Goal: Task Accomplishment & Management: Complete application form

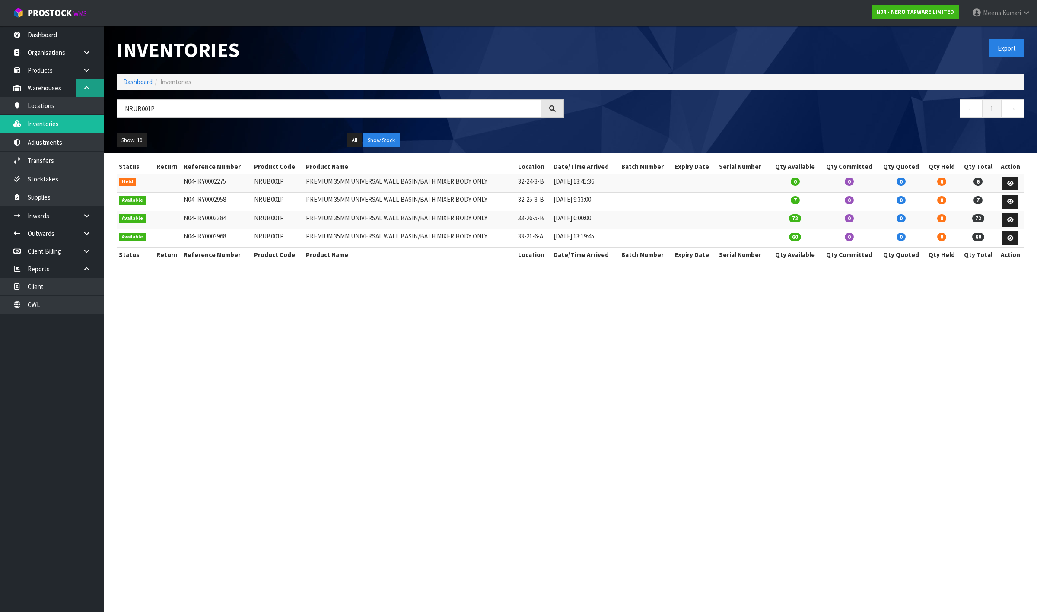
drag, startPoint x: 89, startPoint y: 88, endPoint x: 86, endPoint y: 82, distance: 6.4
click at [89, 88] on icon at bounding box center [87, 88] width 8 height 6
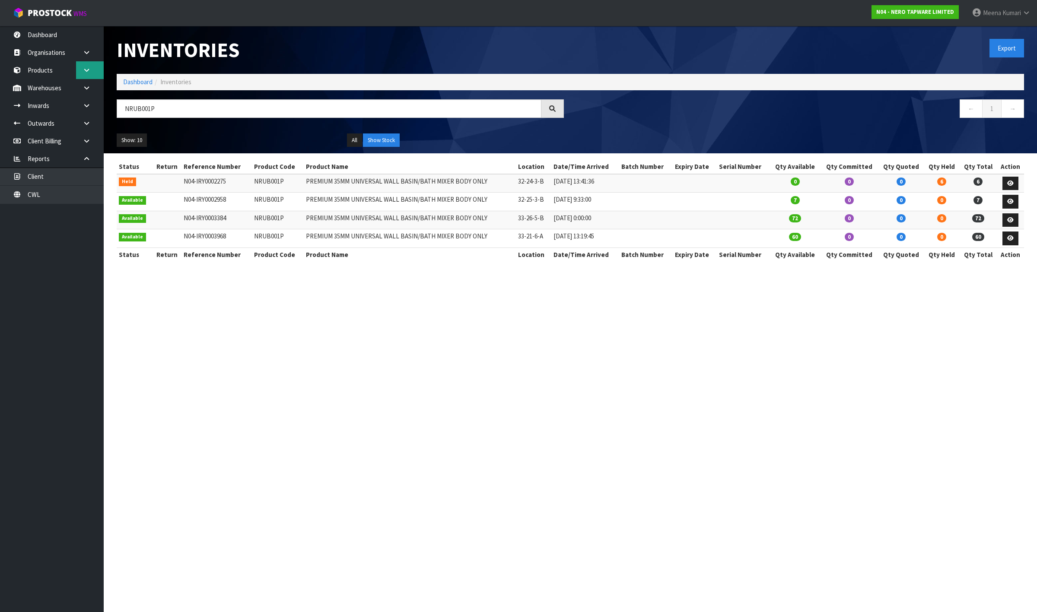
click at [89, 73] on icon at bounding box center [87, 70] width 8 height 6
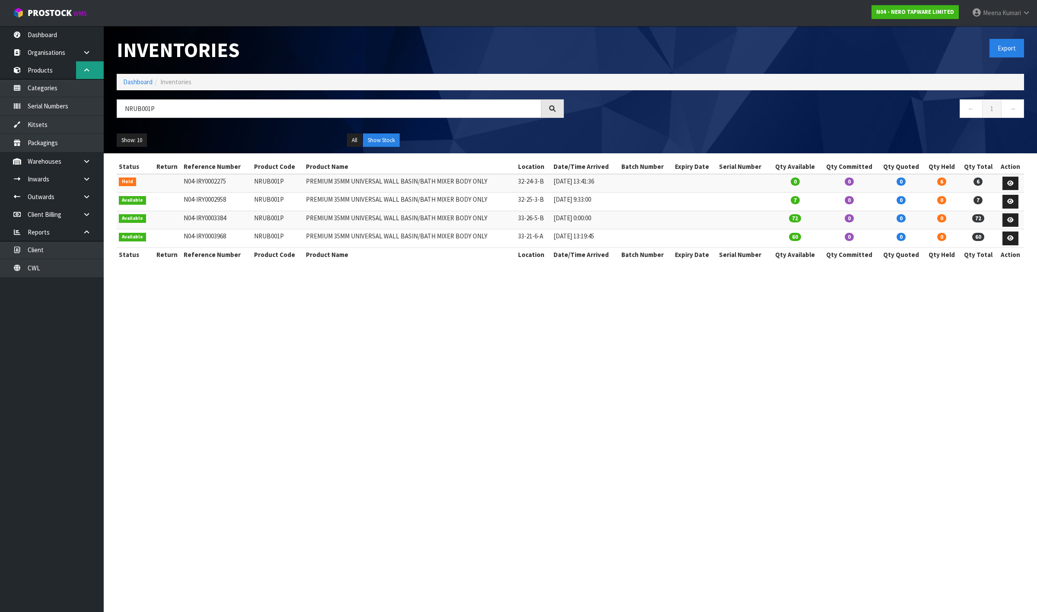
click at [89, 70] on icon at bounding box center [87, 70] width 8 height 6
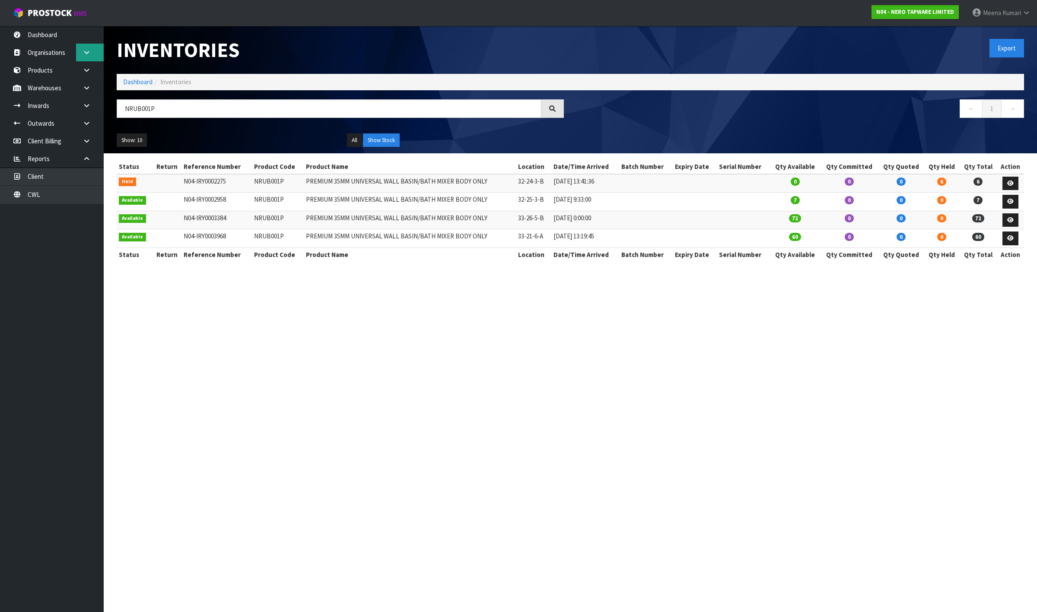
click at [89, 55] on link at bounding box center [90, 53] width 28 height 18
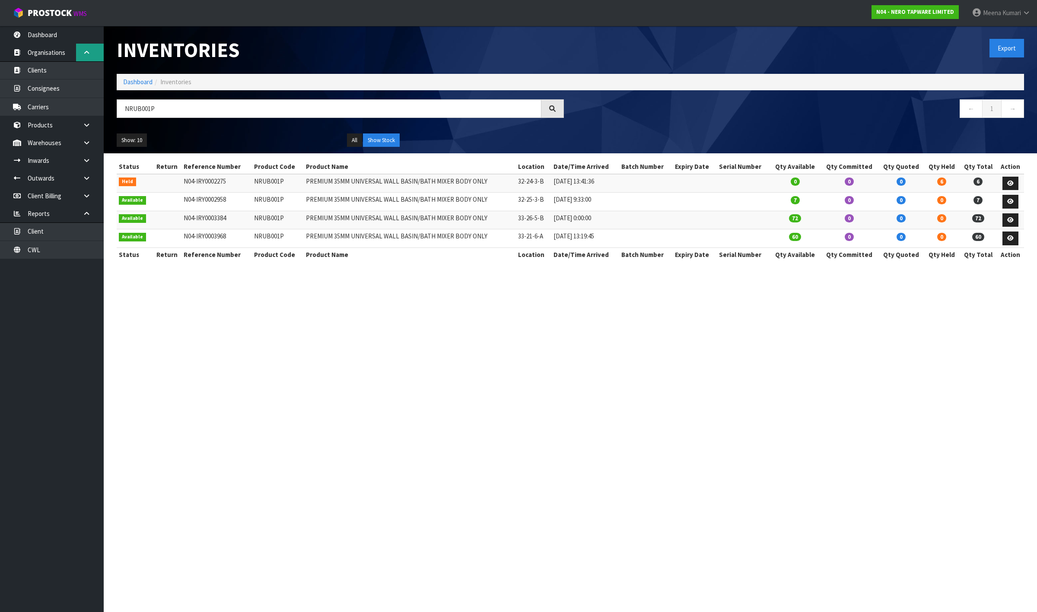
click at [89, 55] on link at bounding box center [90, 53] width 28 height 18
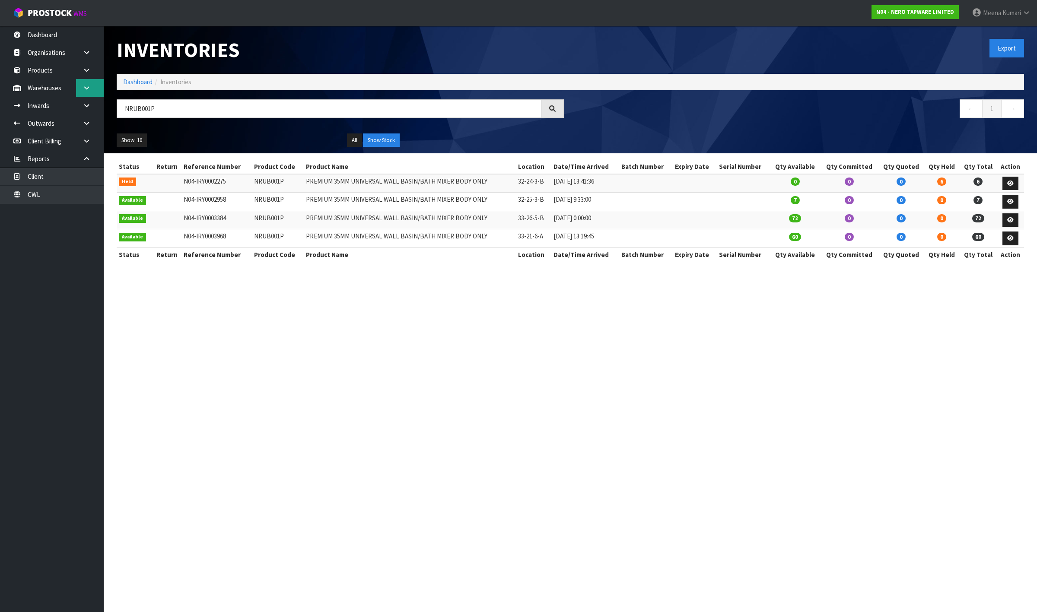
click at [83, 80] on link at bounding box center [90, 88] width 28 height 18
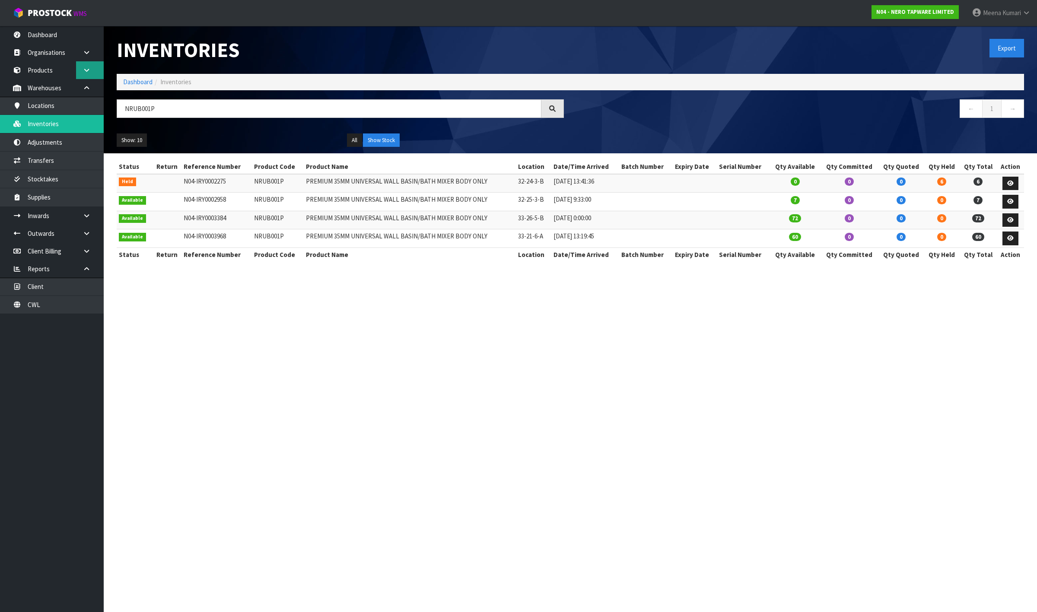
click at [84, 78] on link at bounding box center [90, 70] width 28 height 18
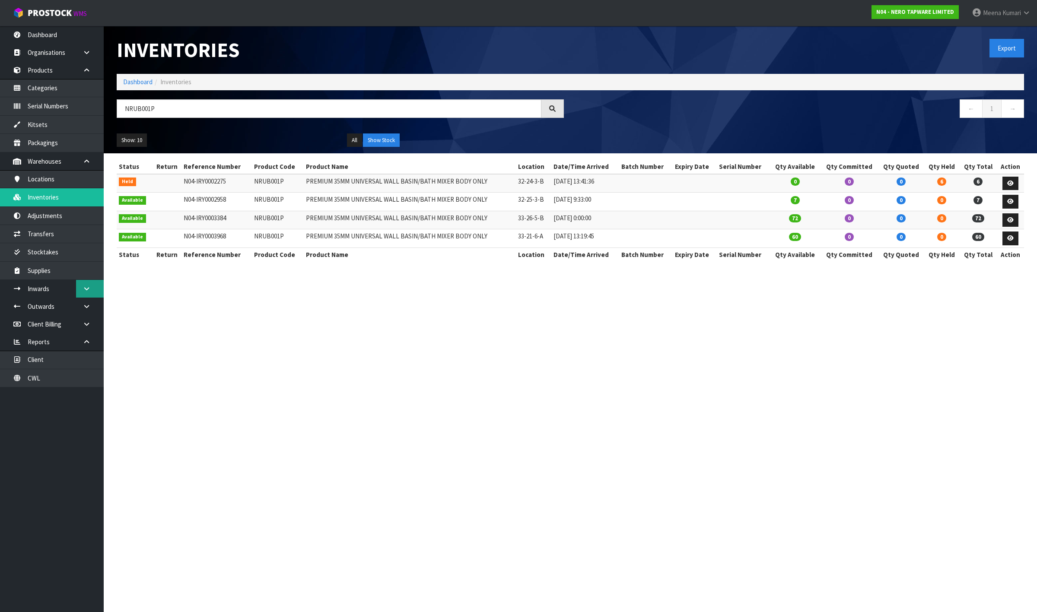
click at [80, 291] on link at bounding box center [90, 289] width 28 height 18
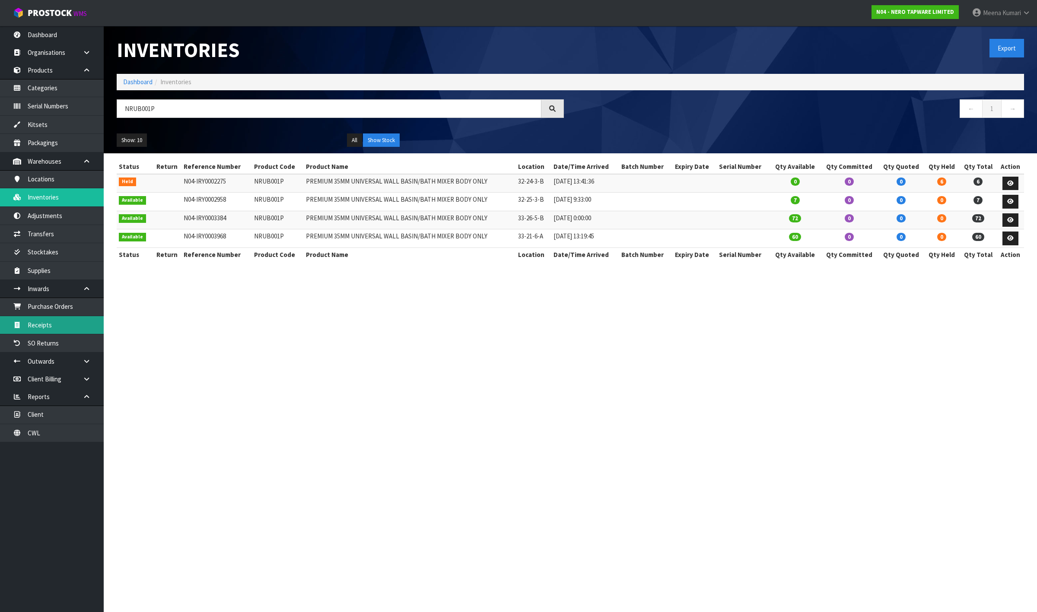
click at [57, 334] on link "Receipts" at bounding box center [52, 325] width 104 height 18
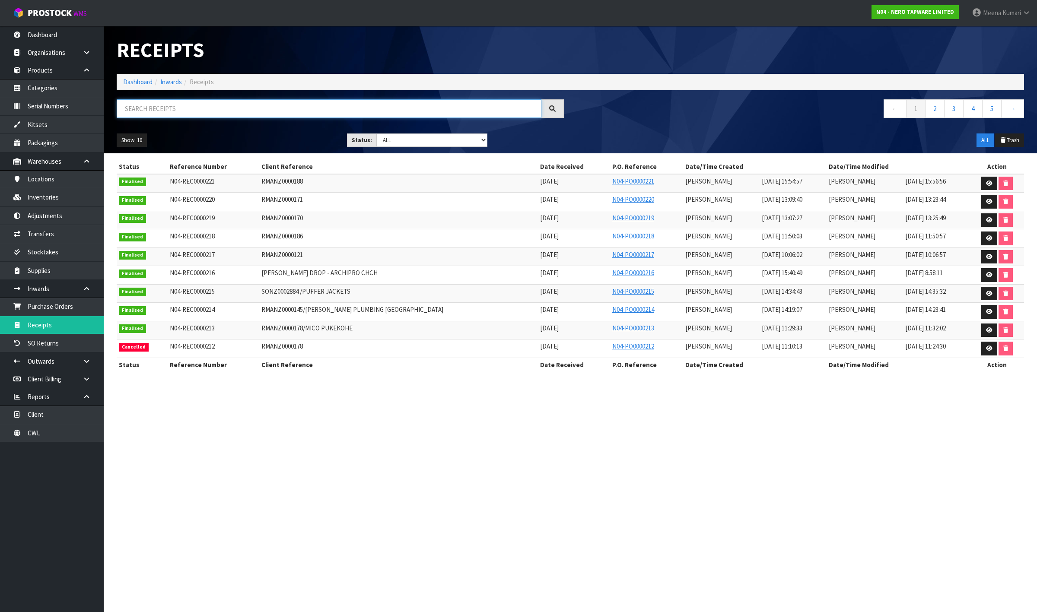
click at [151, 107] on input "text" at bounding box center [329, 108] width 425 height 19
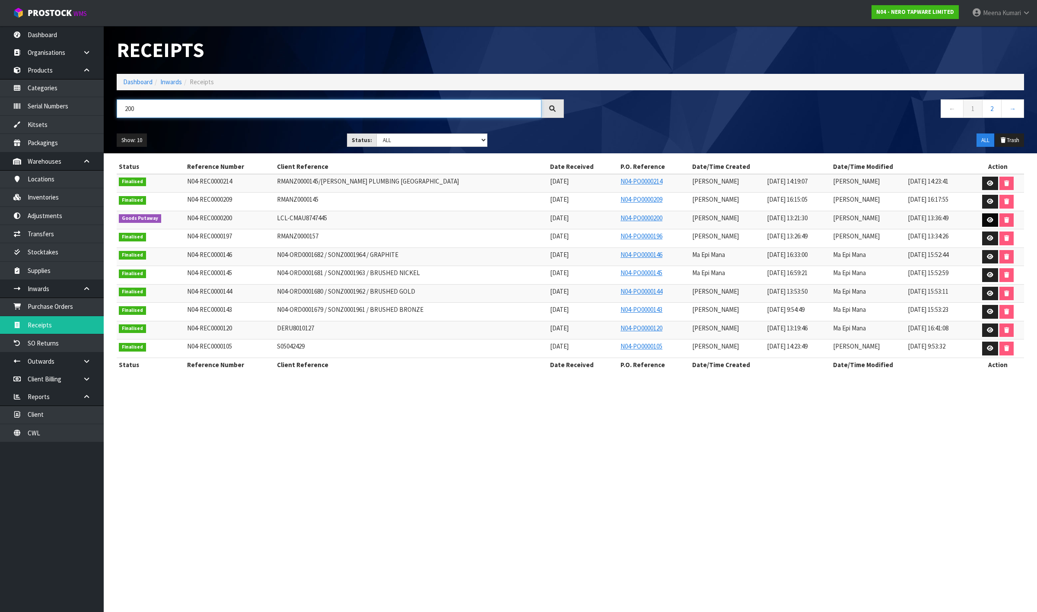
type input "200"
click at [989, 219] on icon at bounding box center [990, 220] width 6 height 6
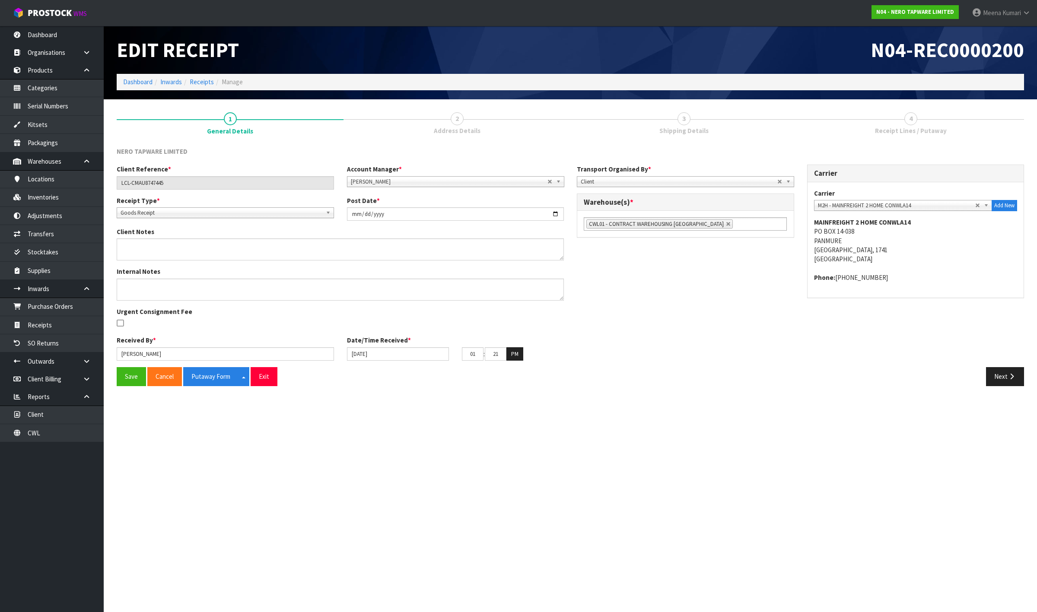
click at [462, 119] on span "2" at bounding box center [457, 118] width 13 height 13
click at [1001, 379] on button "Next" at bounding box center [1005, 376] width 38 height 19
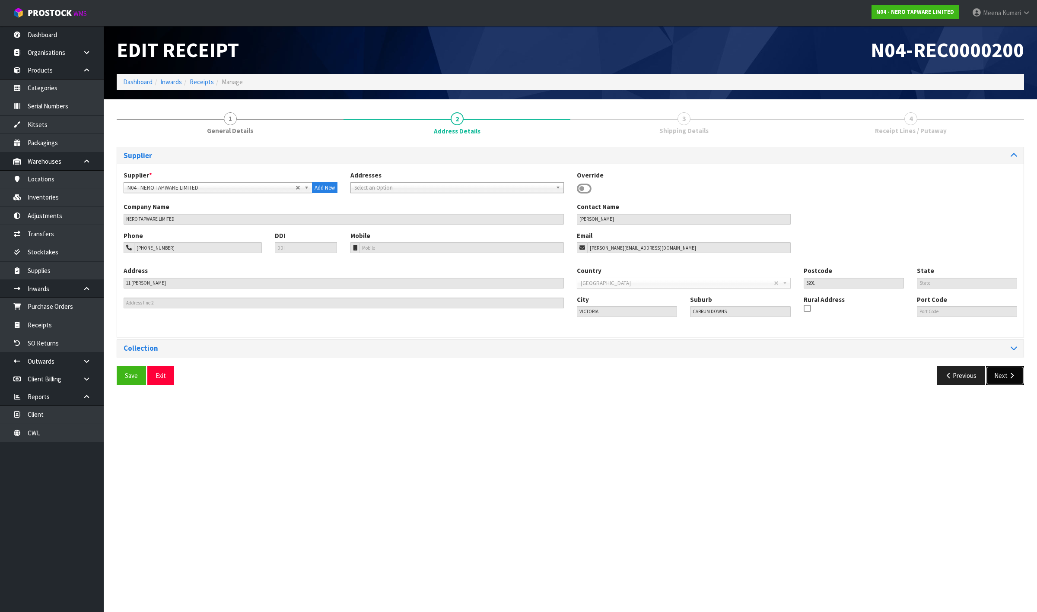
click at [1006, 377] on button "Next" at bounding box center [1005, 376] width 38 height 19
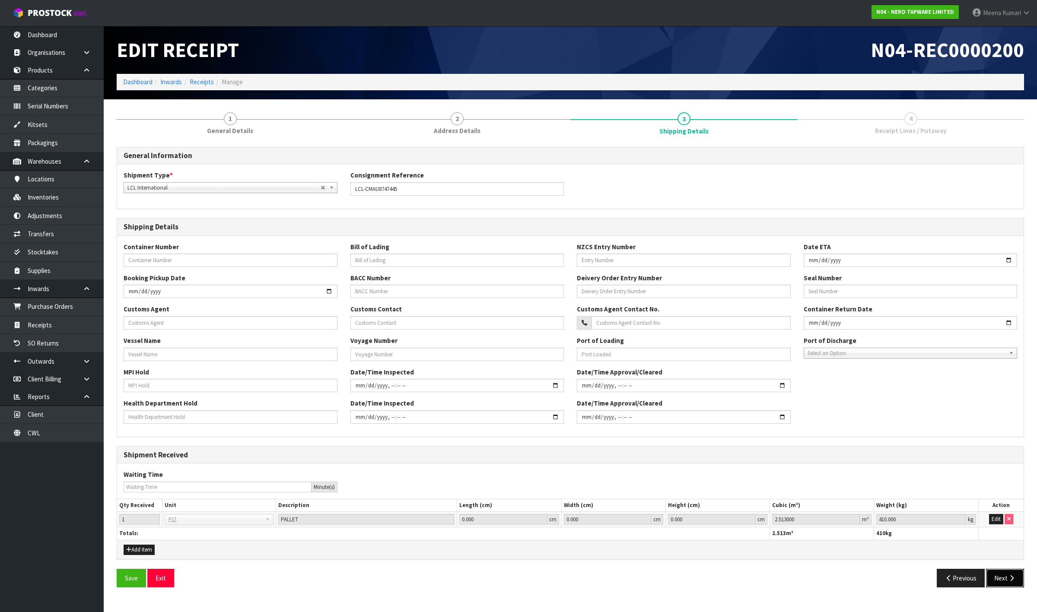
click at [1004, 582] on button "Next" at bounding box center [1005, 578] width 38 height 19
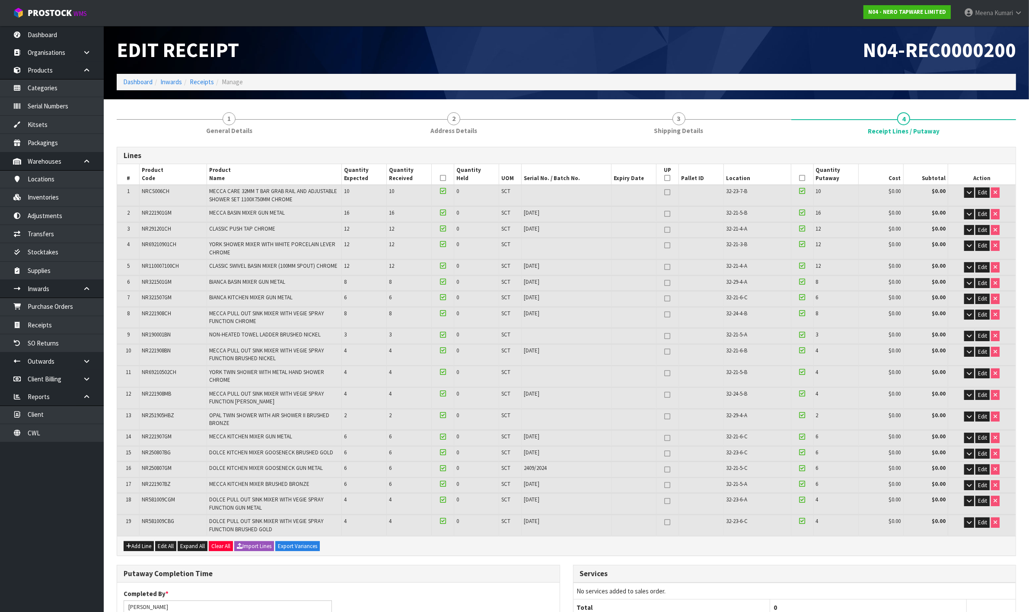
scroll to position [54, 0]
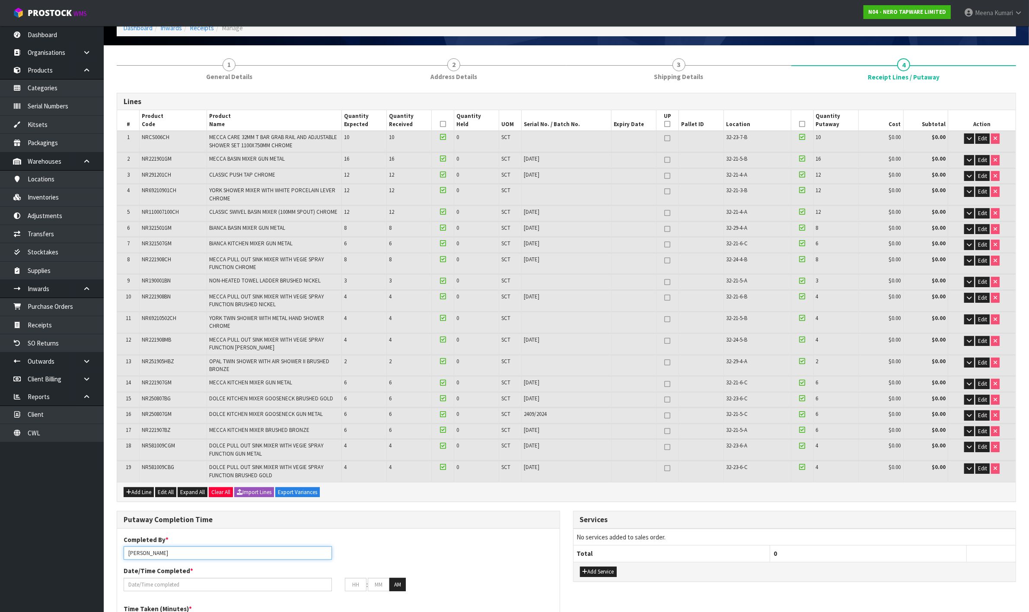
click at [167, 552] on input "[PERSON_NAME]" at bounding box center [228, 553] width 208 height 13
type input "[PERSON_NAME]"
click at [975, 10] on span "Meena" at bounding box center [984, 13] width 18 height 8
click at [983, 32] on link "Logout" at bounding box center [994, 35] width 68 height 12
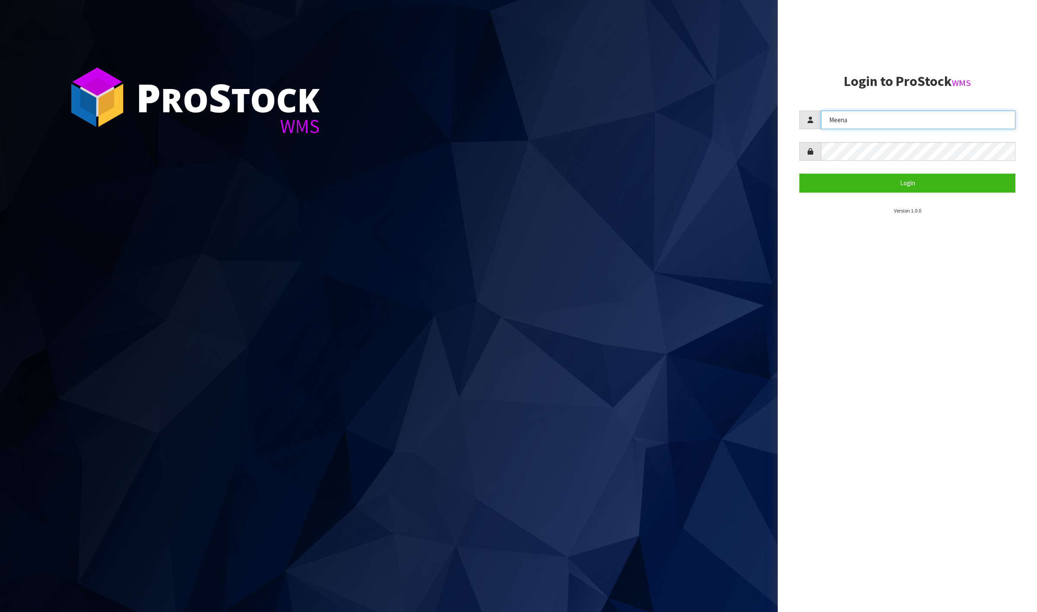
click at [897, 122] on input "Meena" at bounding box center [918, 120] width 195 height 19
type input "[PERSON_NAME]"
click at [883, 176] on button "Login" at bounding box center [908, 183] width 216 height 19
